Goal: Task Accomplishment & Management: Manage account settings

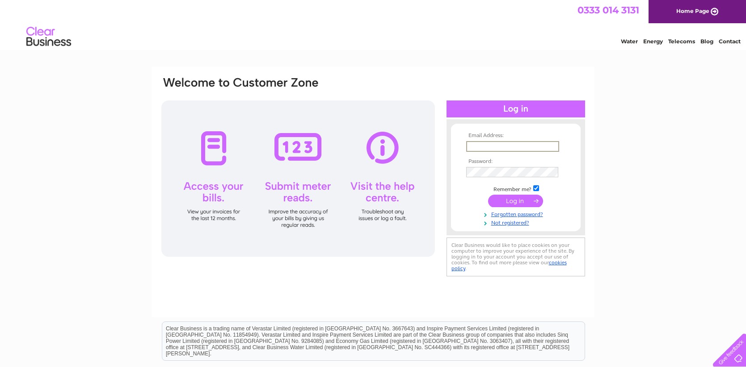
type input "[EMAIL_ADDRESS][DOMAIN_NAME]"
click at [515, 202] on input "submit" at bounding box center [515, 201] width 55 height 13
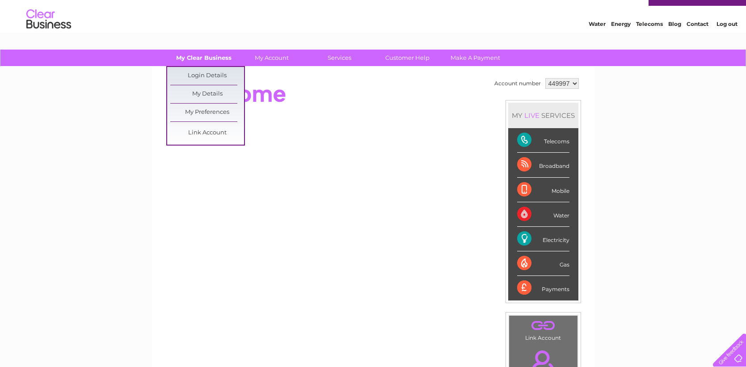
scroll to position [18, 0]
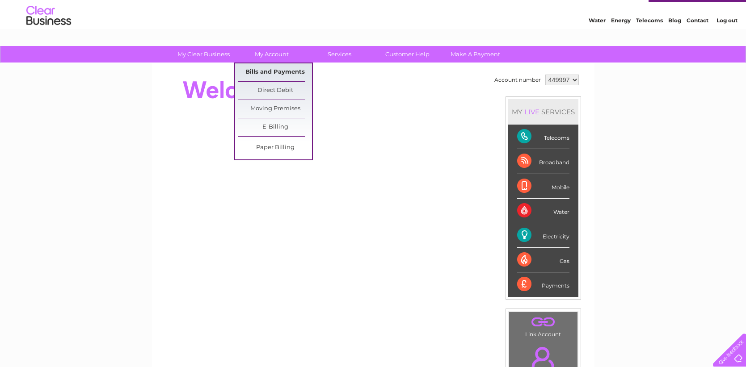
click at [282, 75] on link "Bills and Payments" at bounding box center [275, 72] width 74 height 18
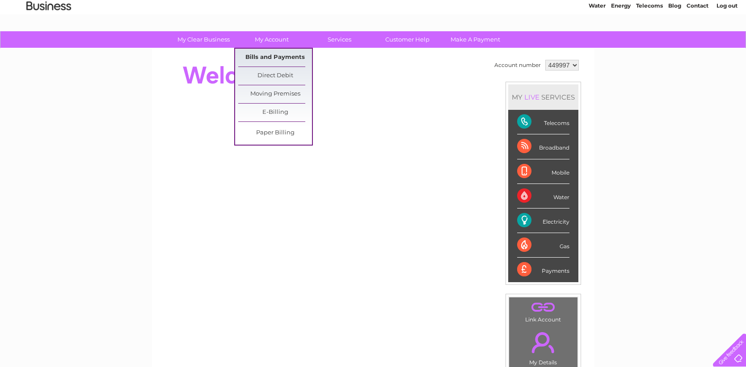
scroll to position [36, 0]
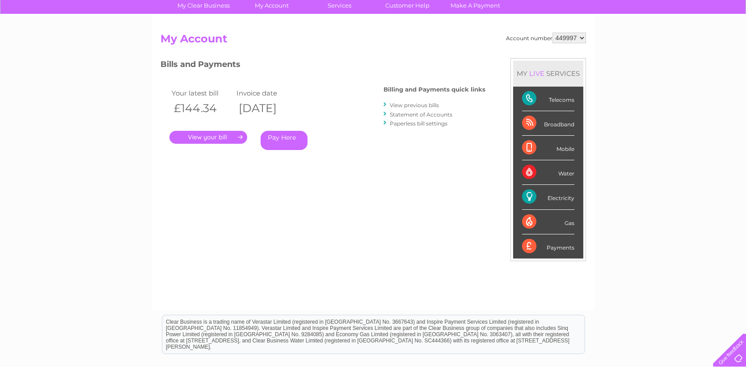
scroll to position [76, 0]
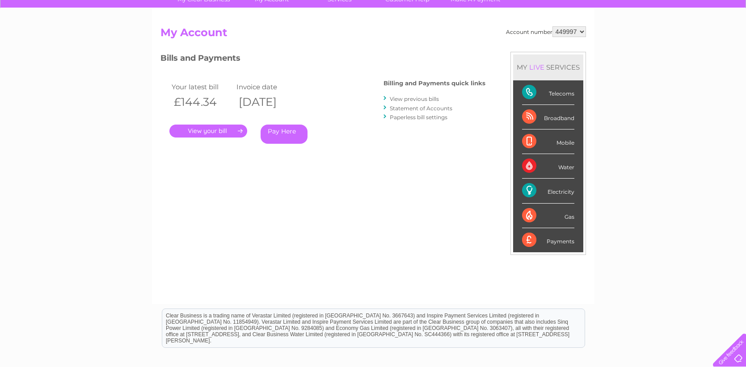
click at [212, 126] on link "." at bounding box center [208, 131] width 78 height 13
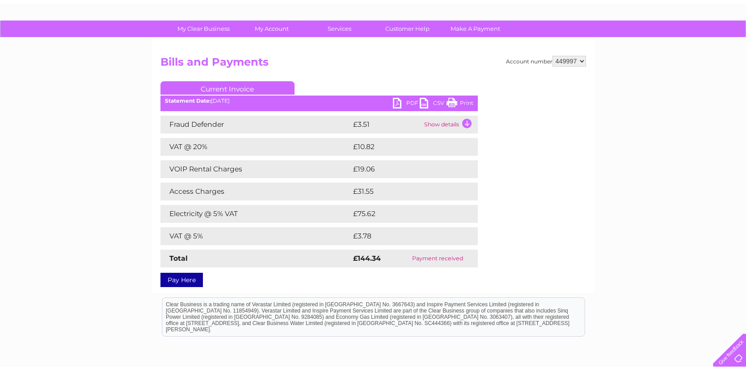
scroll to position [46, 0]
click at [395, 102] on link "PDF" at bounding box center [406, 104] width 27 height 13
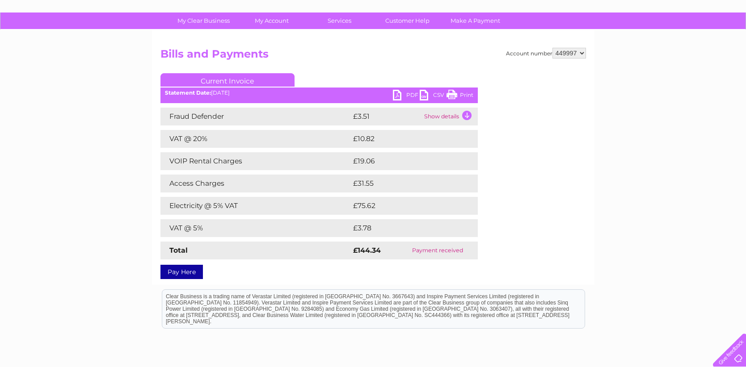
scroll to position [56, 0]
